Goal: Information Seeking & Learning: Learn about a topic

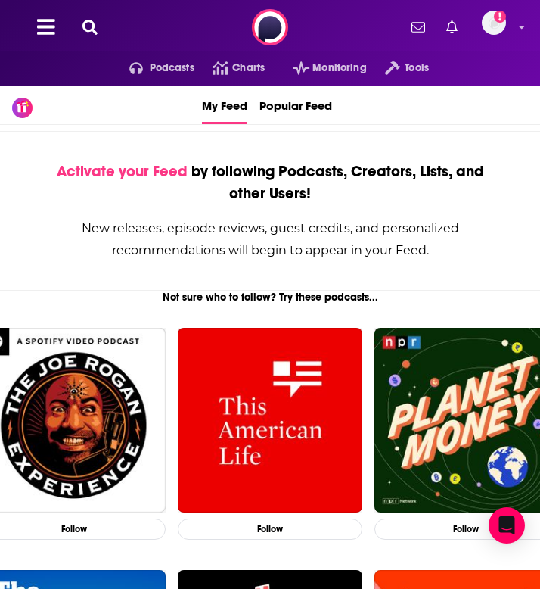
click at [89, 28] on icon at bounding box center [89, 27] width 15 height 15
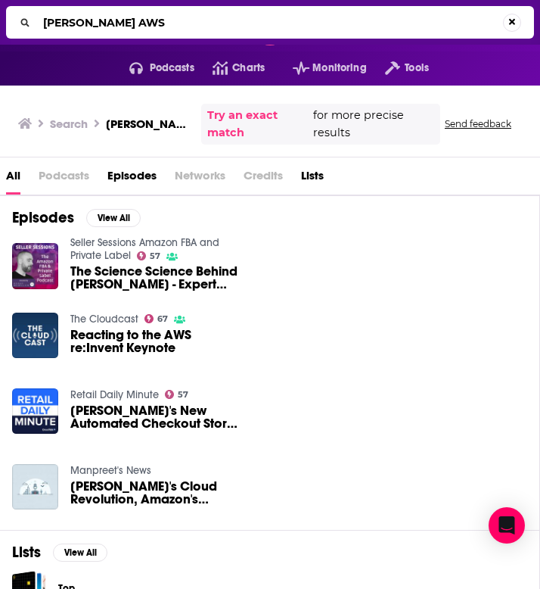
click at [122, 166] on span "Episodes" at bounding box center [131, 178] width 49 height 31
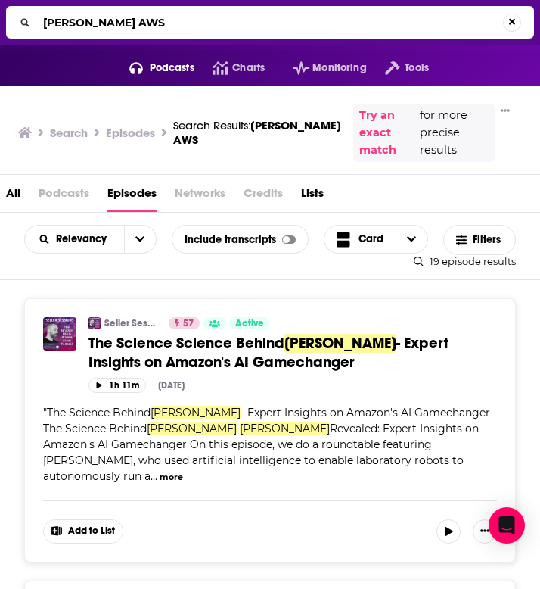
click at [153, 24] on input "[PERSON_NAME] AWS" at bounding box center [270, 23] width 466 height 24
click at [153, 24] on input "[PERSON_NAME] AWS" at bounding box center [272, 23] width 471 height 24
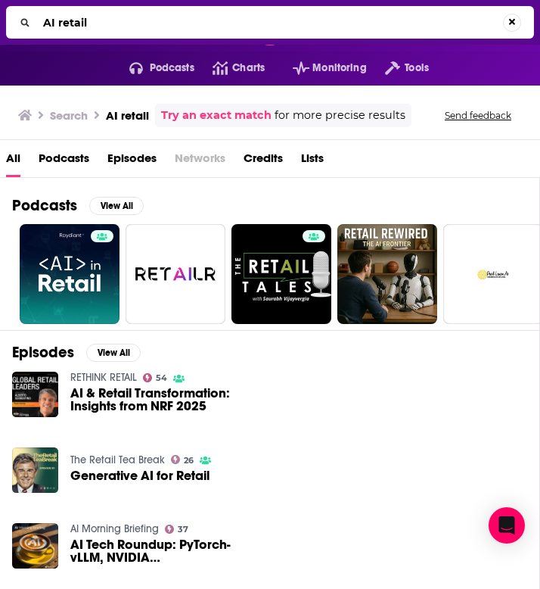
click at [69, 160] on span "Podcasts" at bounding box center [64, 161] width 51 height 31
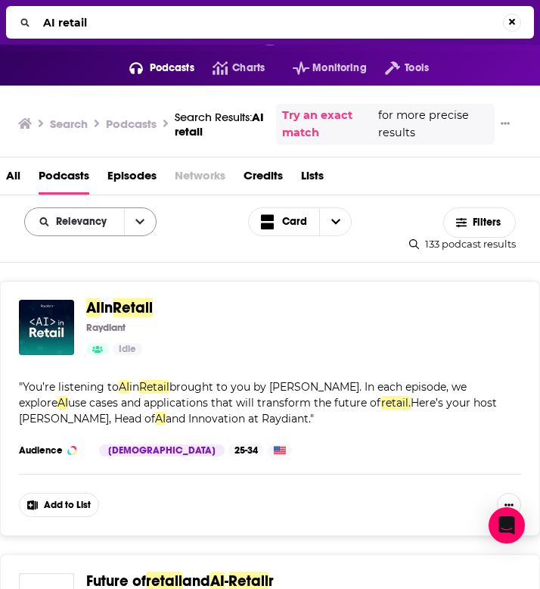
click at [98, 227] on span "Relevancy" at bounding box center [84, 221] width 56 height 11
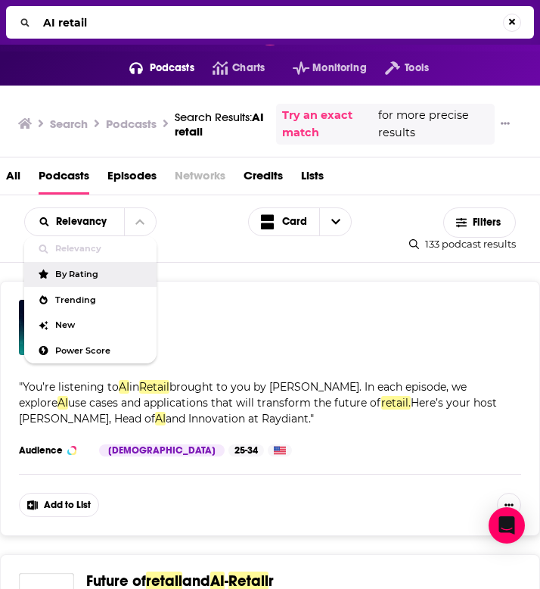
click at [94, 281] on div "By Rating" at bounding box center [90, 275] width 132 height 26
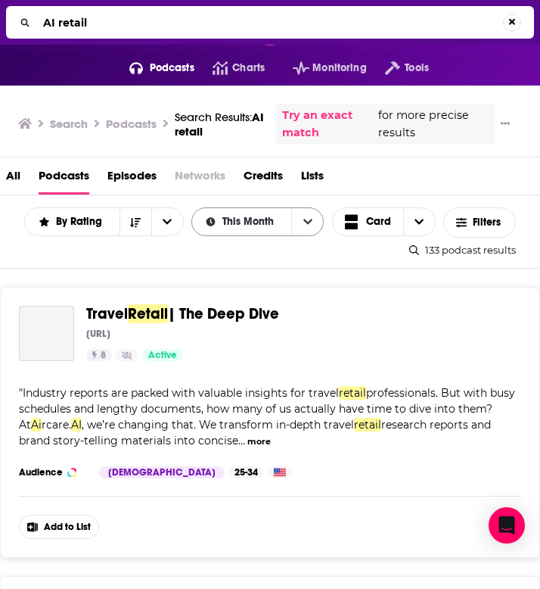
click at [227, 217] on span "This Month" at bounding box center [250, 221] width 57 height 11
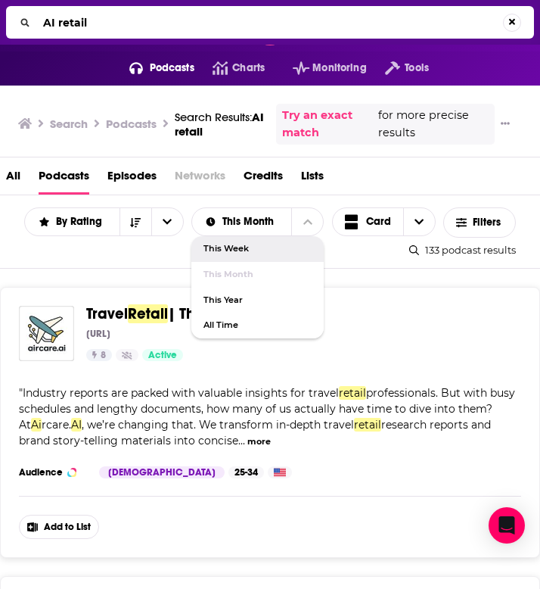
click at [170, 247] on div "By Rating List Search Input Search... This Month This Week This Month This Year…" at bounding box center [270, 231] width 540 height 73
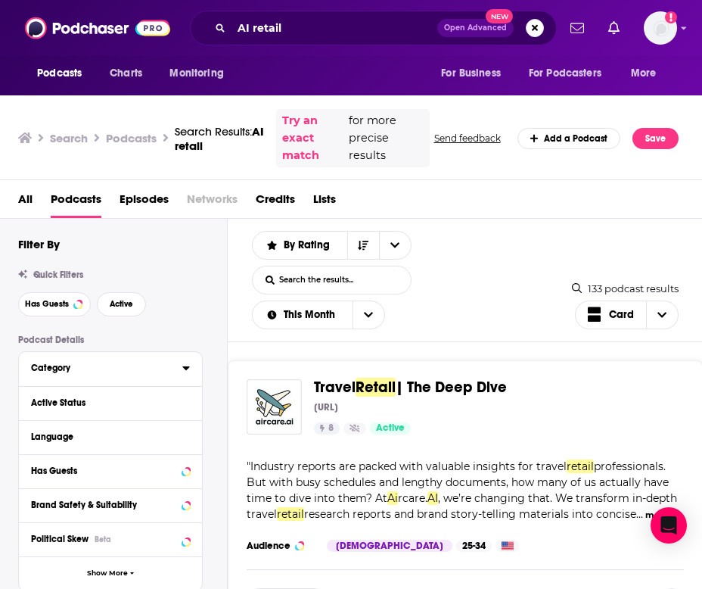
click at [64, 371] on div "Category" at bounding box center [101, 367] width 141 height 11
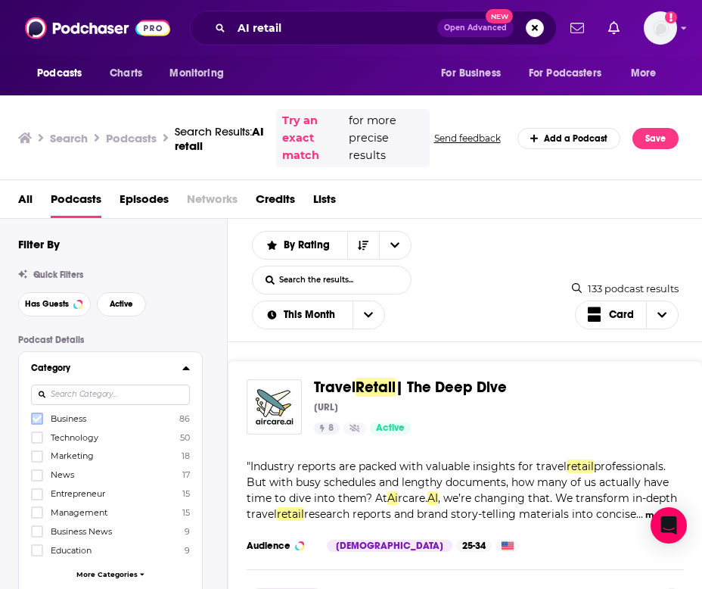
click at [35, 423] on icon at bounding box center [37, 418] width 9 height 9
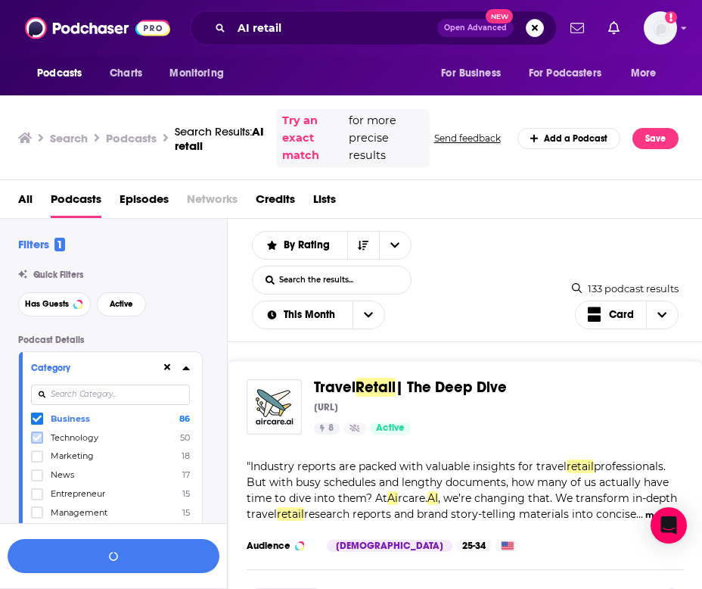
click at [36, 440] on icon at bounding box center [37, 437] width 9 height 7
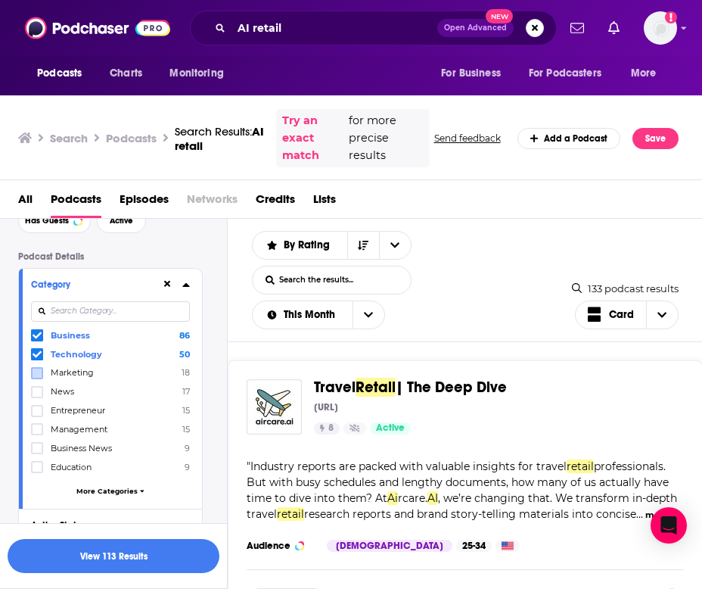
scroll to position [96, 0]
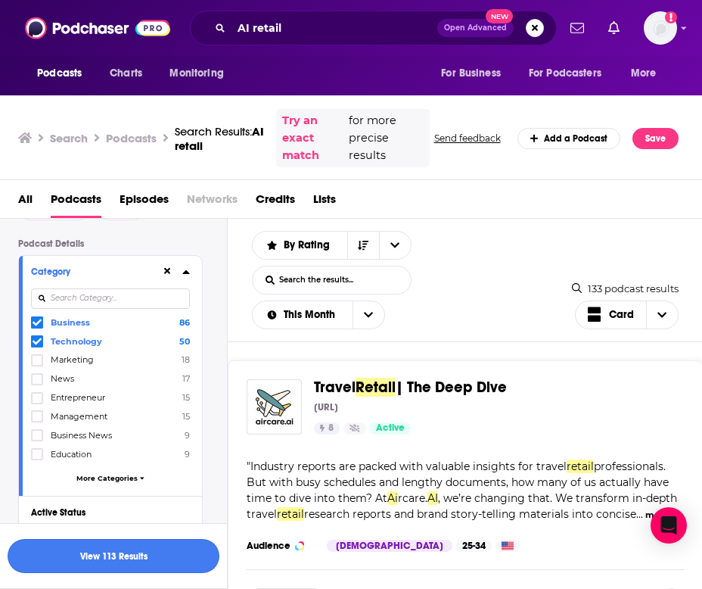
click at [46, 527] on button "View 113 Results" at bounding box center [114, 556] width 212 height 34
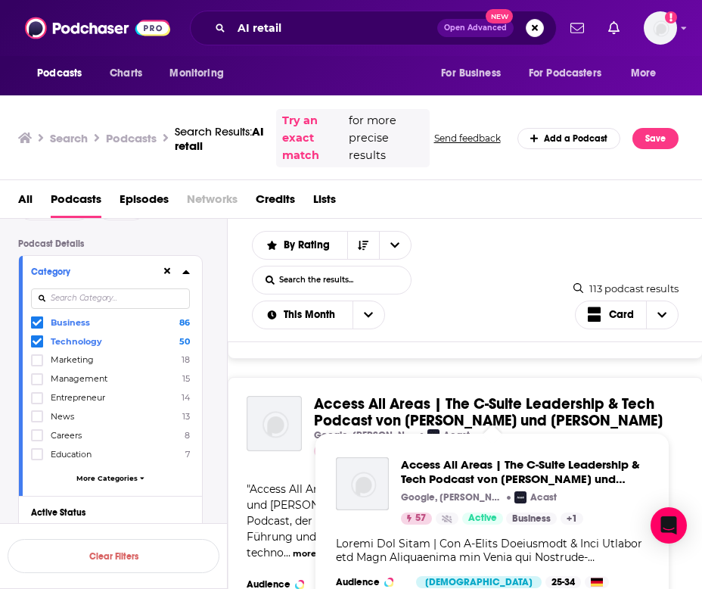
scroll to position [2415, 0]
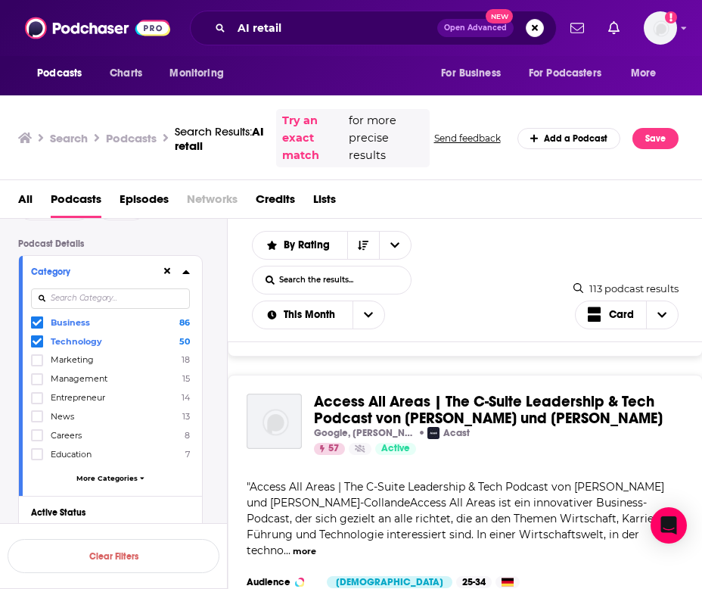
click at [36, 316] on div at bounding box center [110, 298] width 159 height 35
click at [41, 322] on icon at bounding box center [37, 322] width 9 height 9
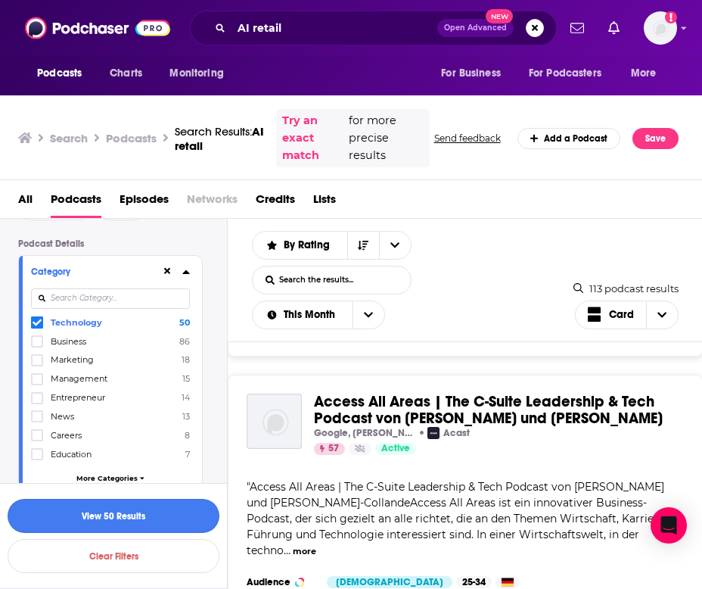
click at [96, 513] on button "View 50 Results" at bounding box center [114, 516] width 212 height 34
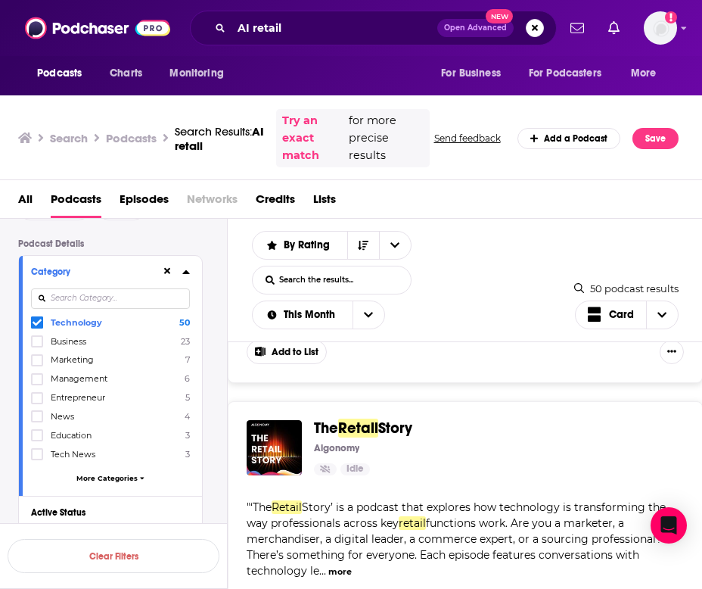
scroll to position [1519, 0]
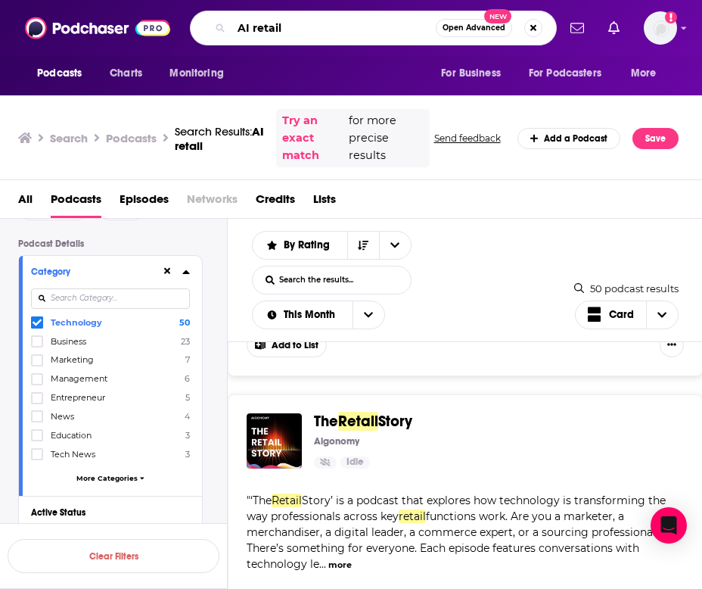
click at [289, 26] on input "AI retail" at bounding box center [334, 28] width 204 height 24
type input "A"
type input "AI shopper"
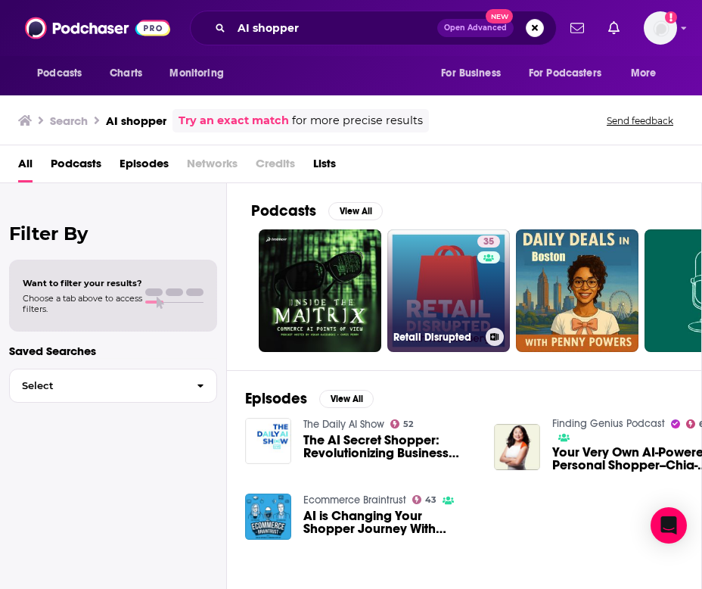
click at [431, 297] on link "35 Retail Disrupted" at bounding box center [448, 290] width 123 height 123
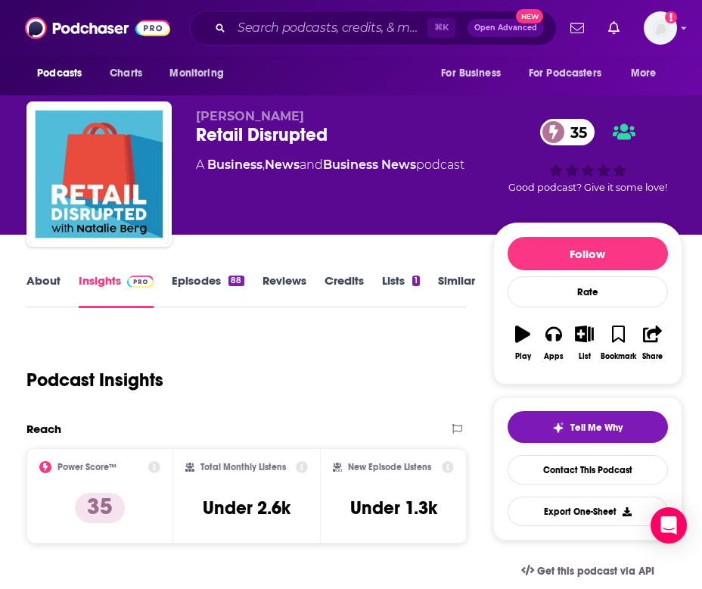
click at [58, 275] on link "About" at bounding box center [43, 290] width 34 height 35
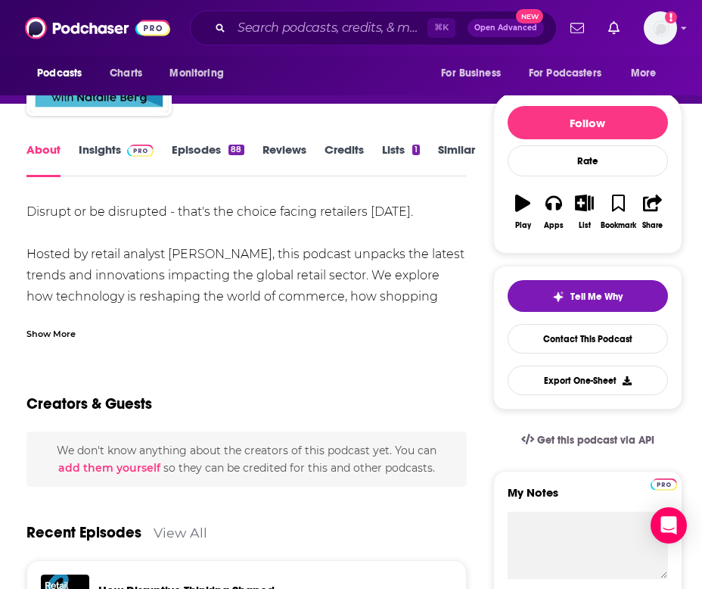
scroll to position [65, 0]
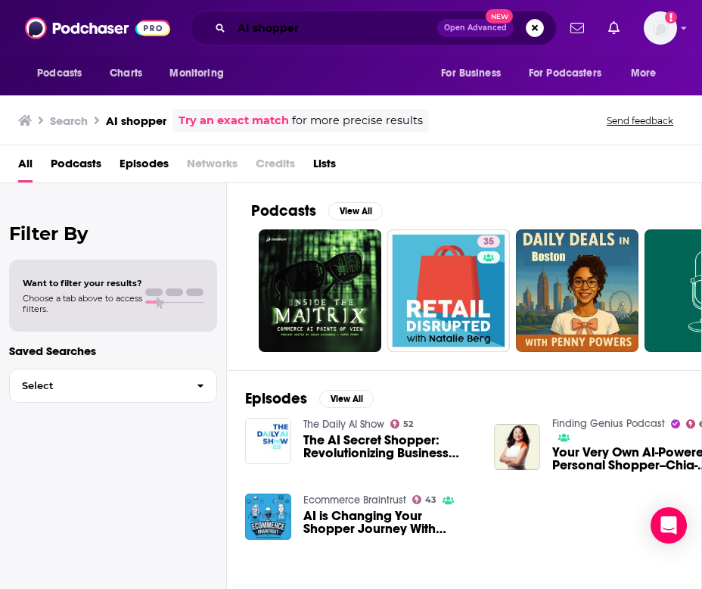
click at [316, 32] on input "AI shopper" at bounding box center [335, 28] width 206 height 24
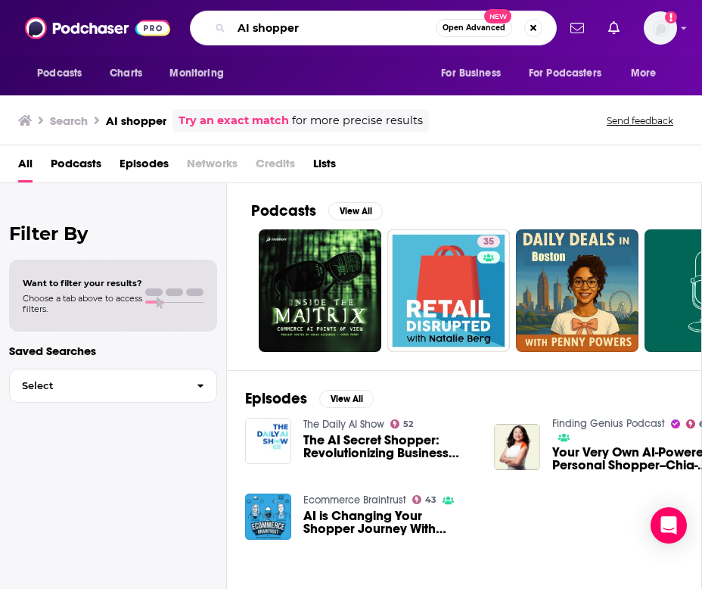
click at [316, 32] on input "AI shopper" at bounding box center [334, 28] width 204 height 24
type input "A"
type input "Retail technology"
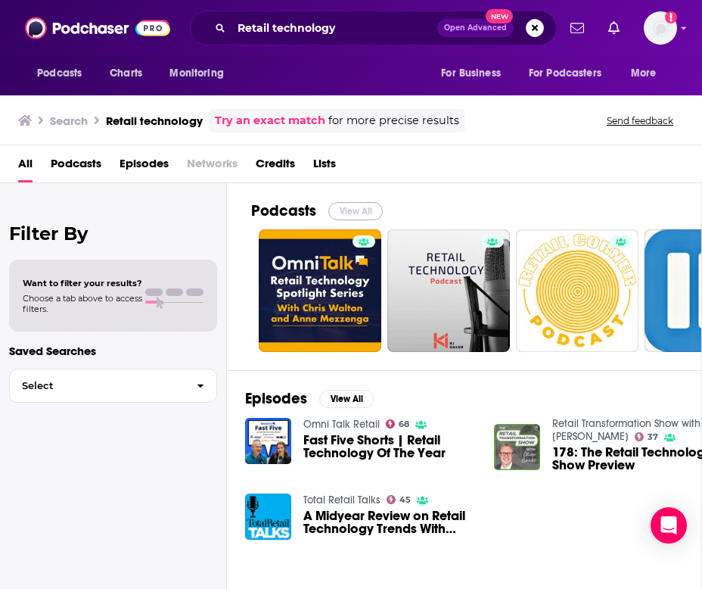
click at [350, 210] on button "View All" at bounding box center [355, 211] width 54 height 18
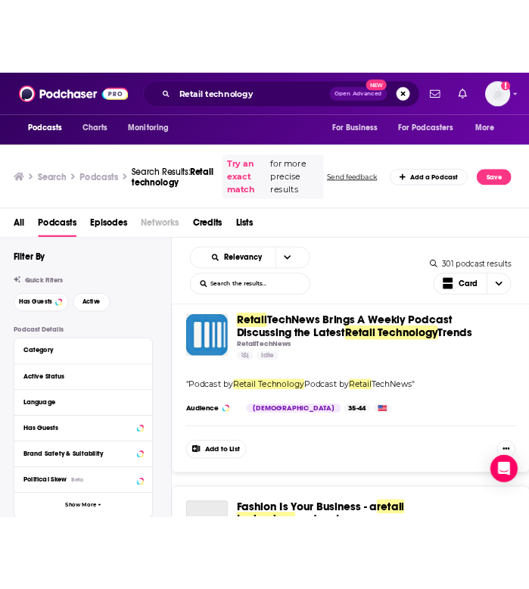
scroll to position [852, 0]
